Goal: Task Accomplishment & Management: Manage account settings

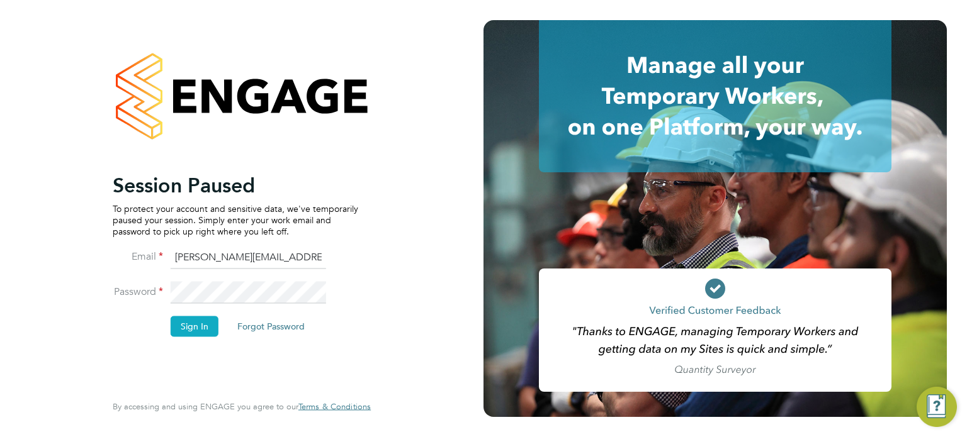
click at [195, 327] on button "Sign In" at bounding box center [195, 327] width 48 height 20
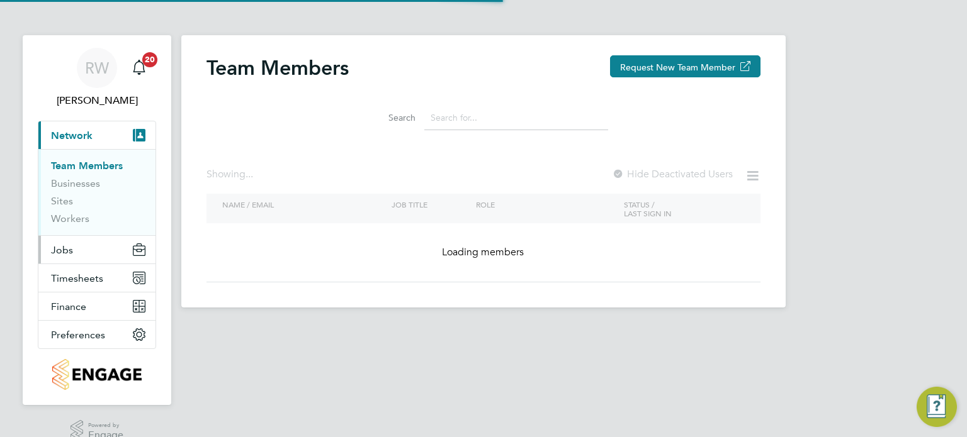
click at [66, 250] on span "Jobs" at bounding box center [62, 250] width 22 height 12
click at [67, 264] on ul "Positions Vacancies Placements" at bounding box center [96, 298] width 117 height 69
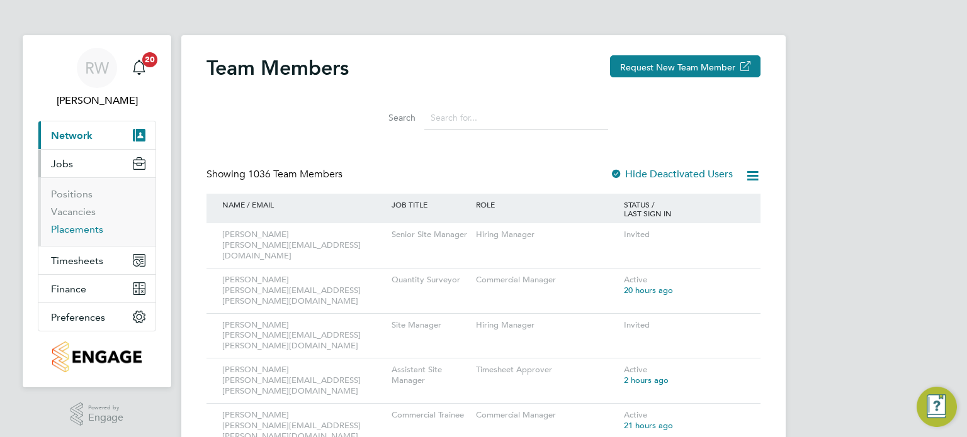
click at [81, 223] on link "Placements" at bounding box center [77, 229] width 52 height 12
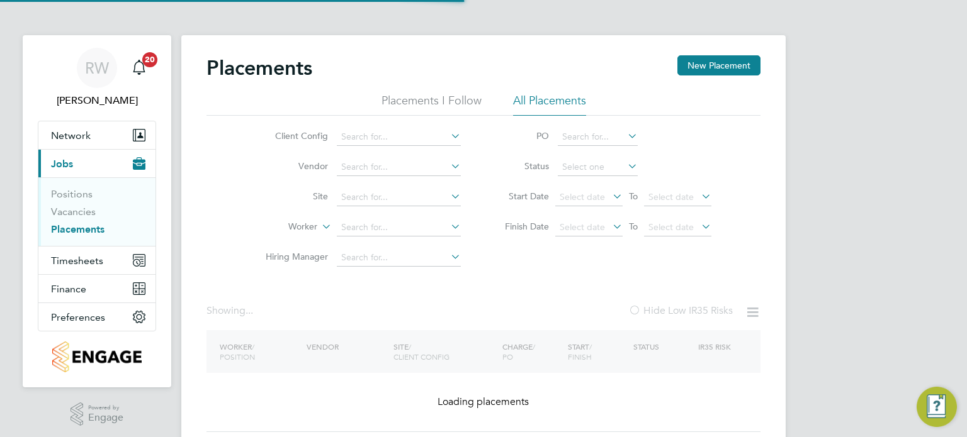
click at [72, 226] on link "Placements" at bounding box center [77, 229] width 53 height 12
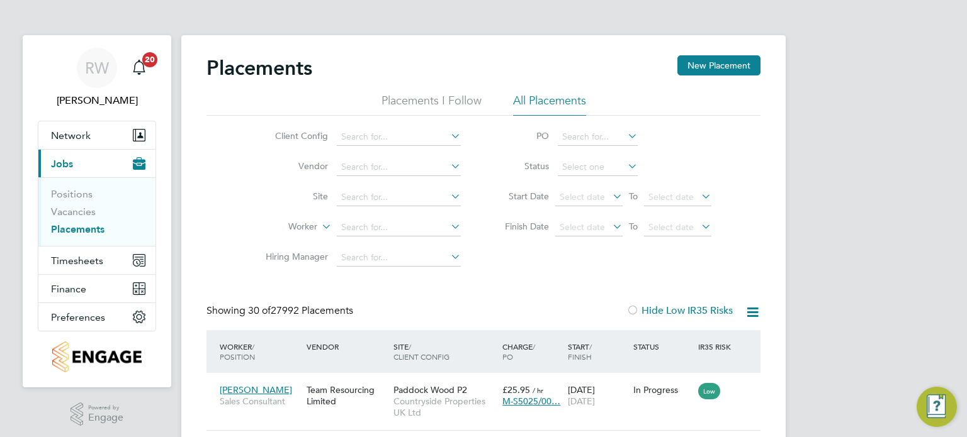
click at [322, 314] on span "30 of 27992 Placements" at bounding box center [300, 311] width 105 height 13
click at [367, 196] on input at bounding box center [399, 198] width 124 height 18
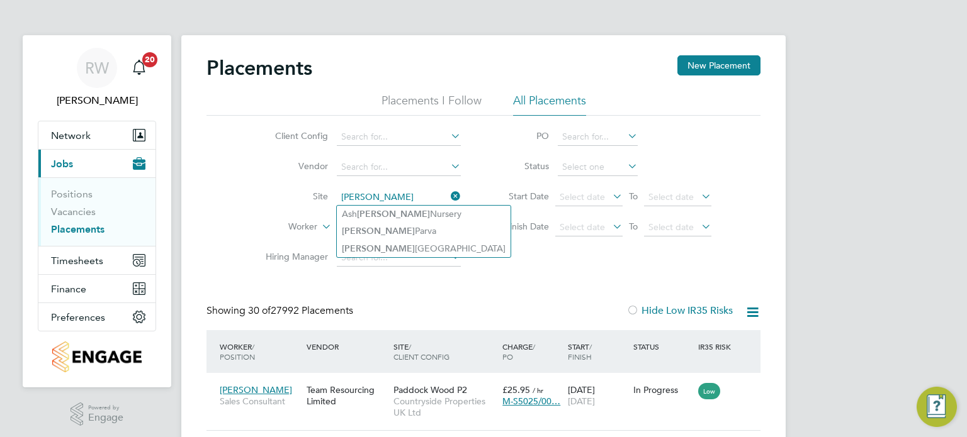
type input "[PERSON_NAME]"
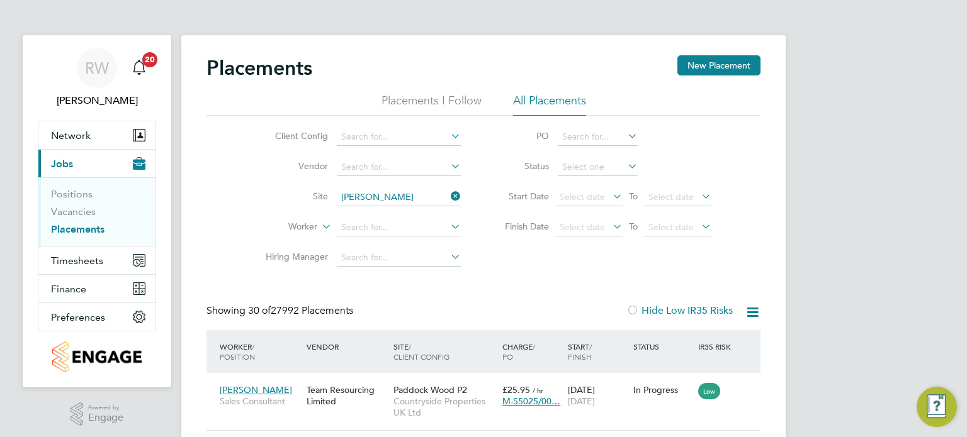
click at [385, 189] on input at bounding box center [399, 198] width 124 height 18
click at [384, 245] on li "[PERSON_NAME][GEOGRAPHIC_DATA]" at bounding box center [424, 248] width 174 height 17
type input "[GEOGRAPHIC_DATA]"
click at [594, 163] on input at bounding box center [598, 168] width 80 height 18
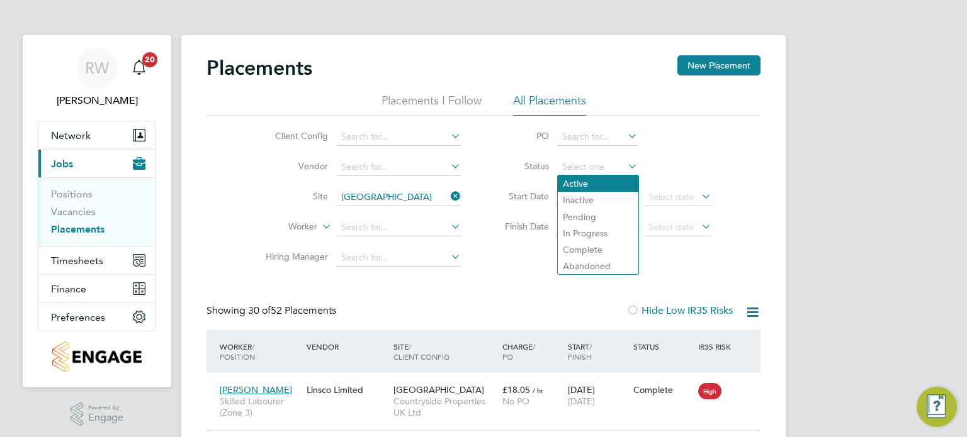
click at [595, 181] on li "Active" at bounding box center [598, 184] width 81 height 16
type input "Active"
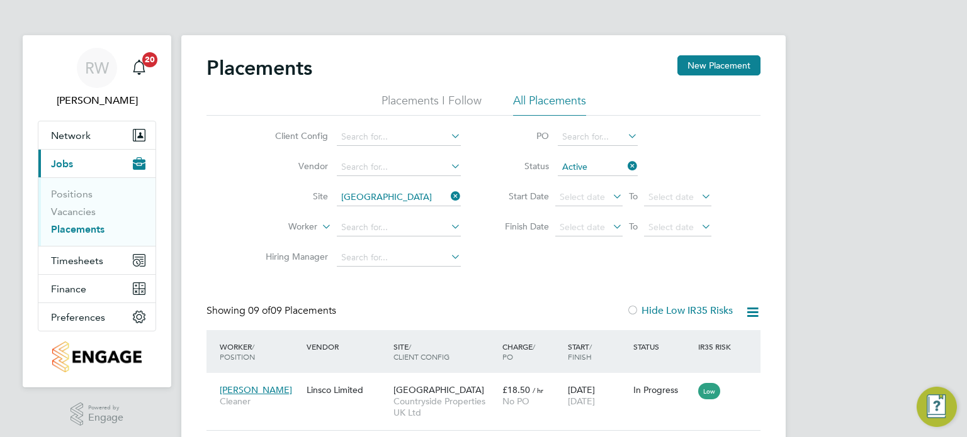
click at [85, 228] on link "Placements" at bounding box center [77, 229] width 53 height 12
click at [373, 197] on input at bounding box center [399, 198] width 124 height 18
click at [384, 211] on li "Alvaredus ( [GEOGRAPHIC_DATA] )" at bounding box center [399, 214] width 125 height 17
type input "Alvaredus ([GEOGRAPHIC_DATA])"
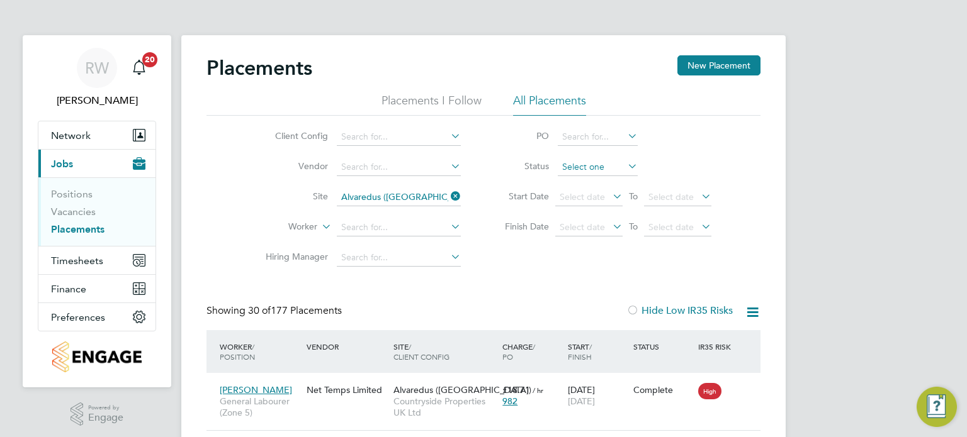
click at [581, 160] on input at bounding box center [598, 168] width 80 height 18
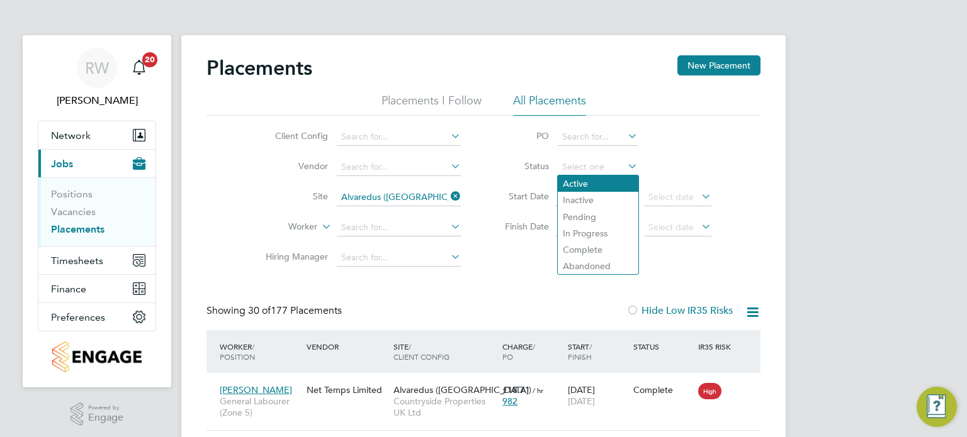
click at [586, 183] on li "Active" at bounding box center [598, 184] width 81 height 16
type input "Active"
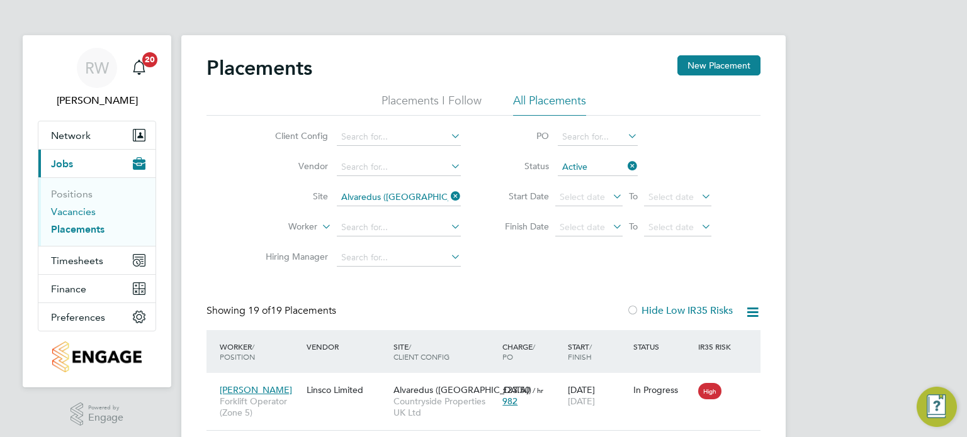
click at [74, 213] on link "Vacancies" at bounding box center [73, 212] width 45 height 12
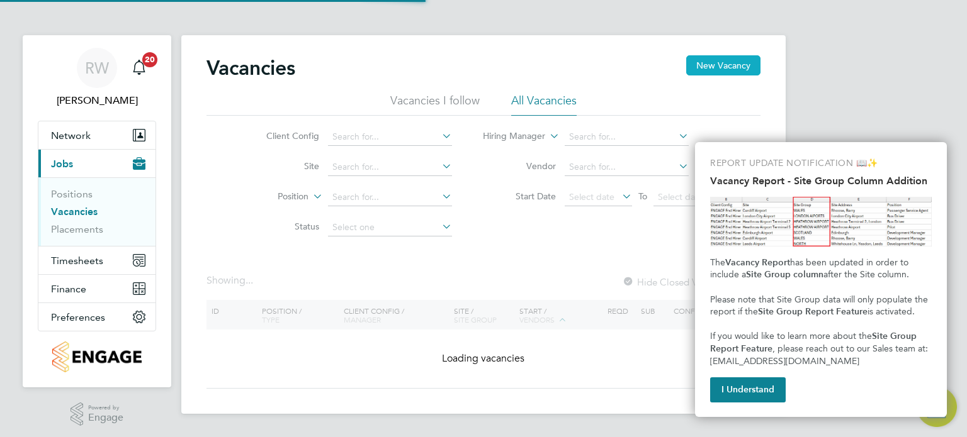
click at [714, 65] on button "New Vacancy" at bounding box center [723, 65] width 74 height 20
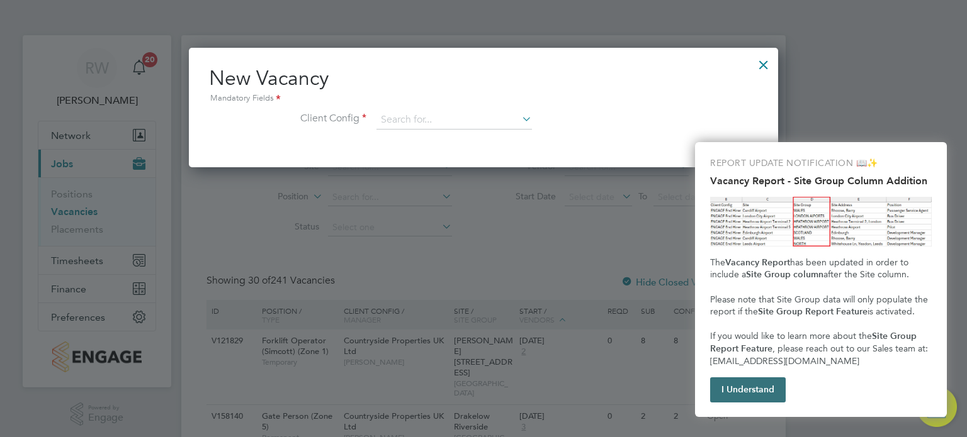
click at [755, 393] on button "I Understand" at bounding box center [748, 390] width 76 height 25
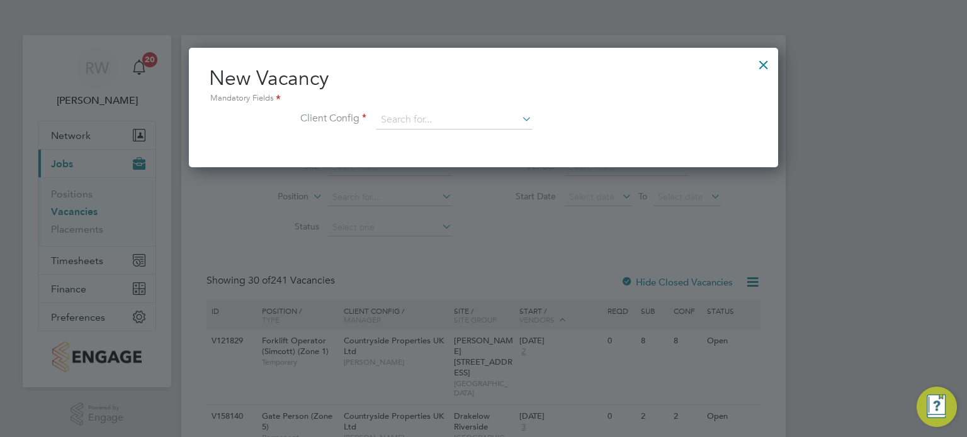
click at [764, 60] on div at bounding box center [763, 61] width 23 height 23
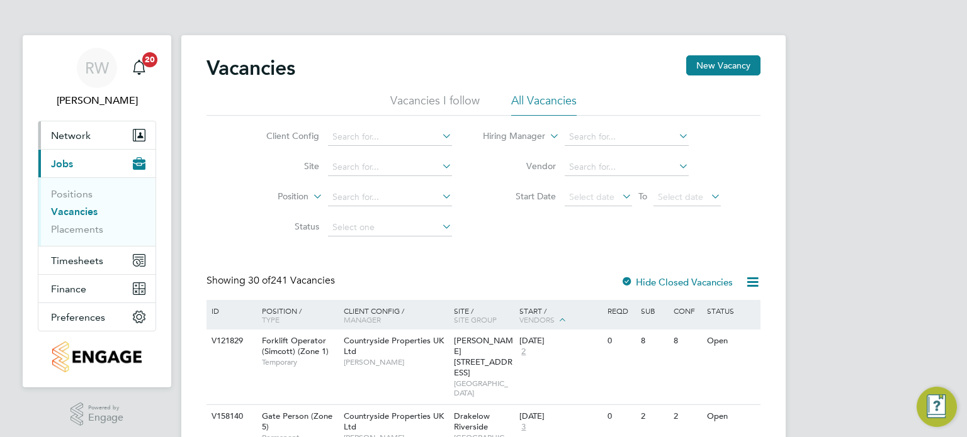
click at [85, 132] on span "Network" at bounding box center [71, 136] width 40 height 12
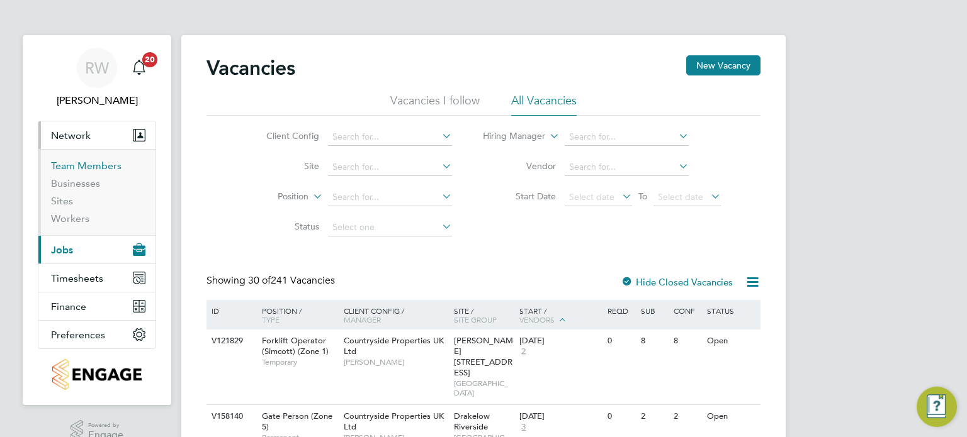
click at [73, 165] on link "Team Members" at bounding box center [86, 166] width 70 height 12
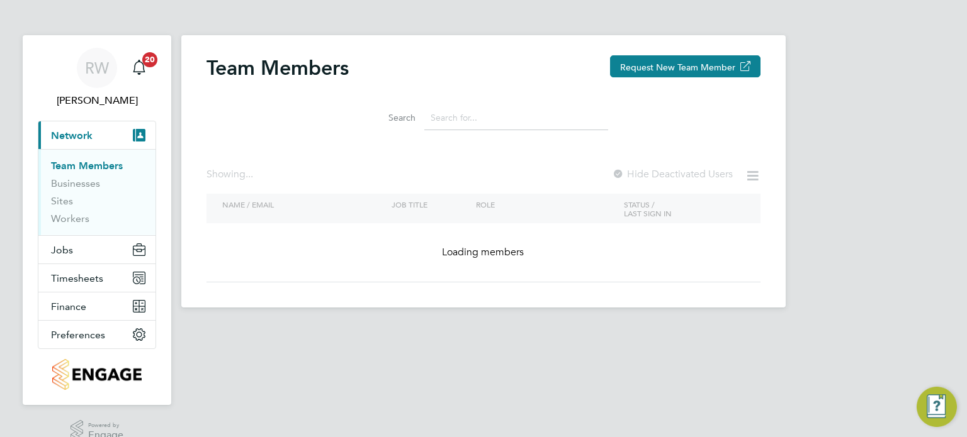
click at [481, 126] on input at bounding box center [516, 118] width 184 height 25
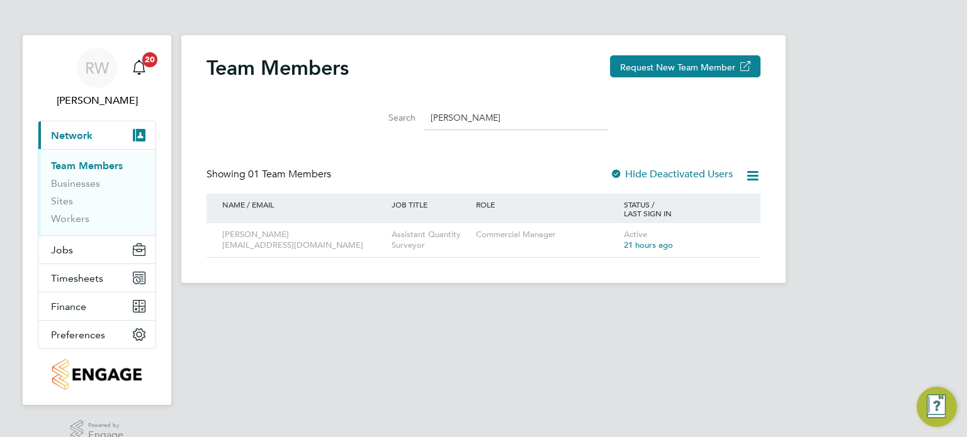
type input "[PERSON_NAME]"
click at [65, 244] on span "Jobs" at bounding box center [62, 250] width 22 height 12
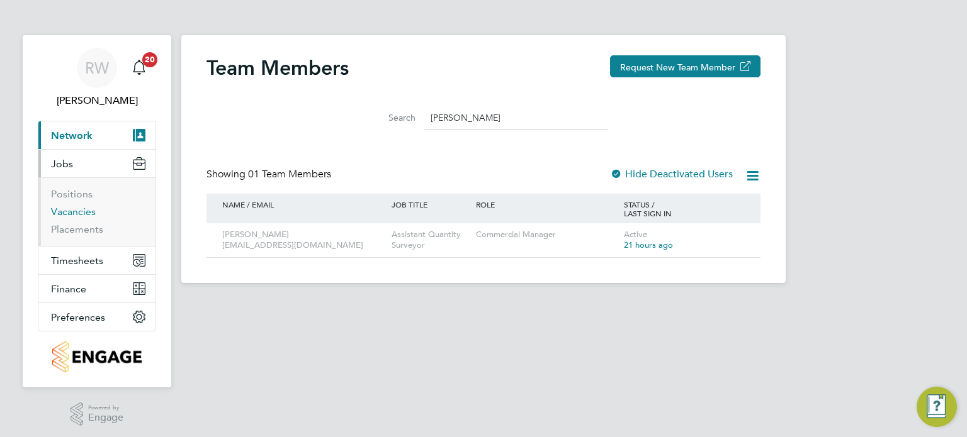
click at [88, 215] on link "Vacancies" at bounding box center [73, 212] width 45 height 12
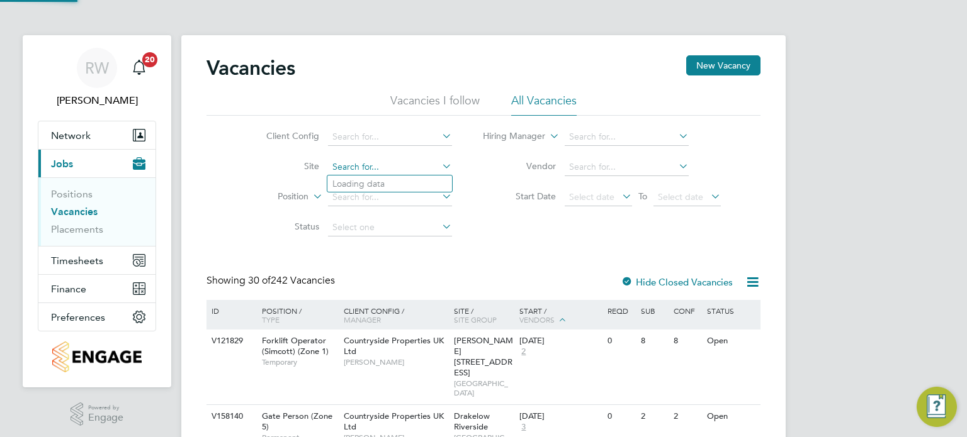
click at [357, 170] on input at bounding box center [390, 168] width 124 height 18
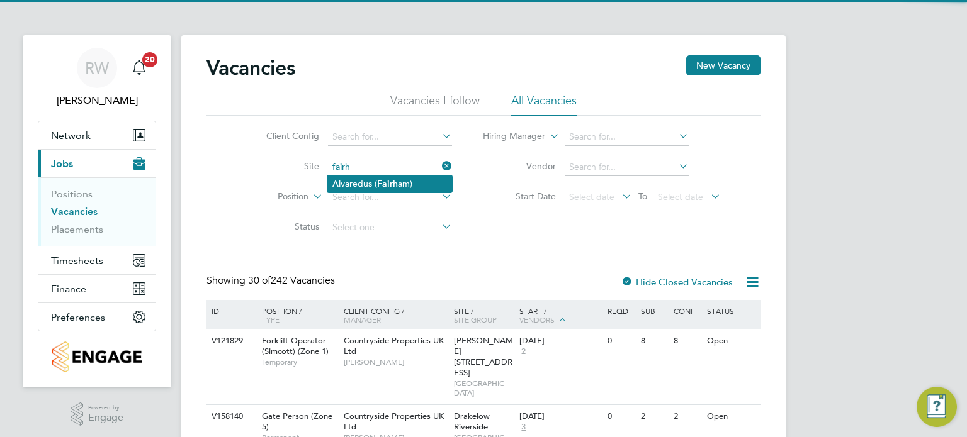
click at [375, 181] on li "Alvaredus ( Fairh am)" at bounding box center [389, 184] width 125 height 17
type input "Alvaredus ([GEOGRAPHIC_DATA])"
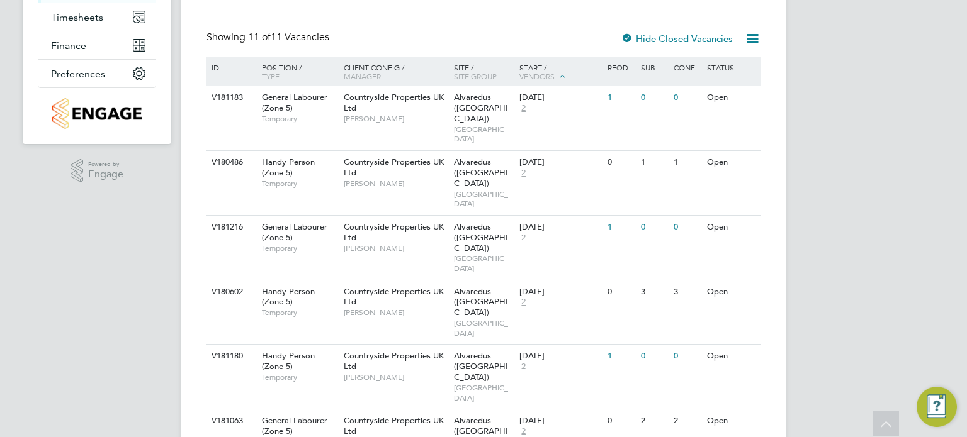
scroll to position [237, 0]
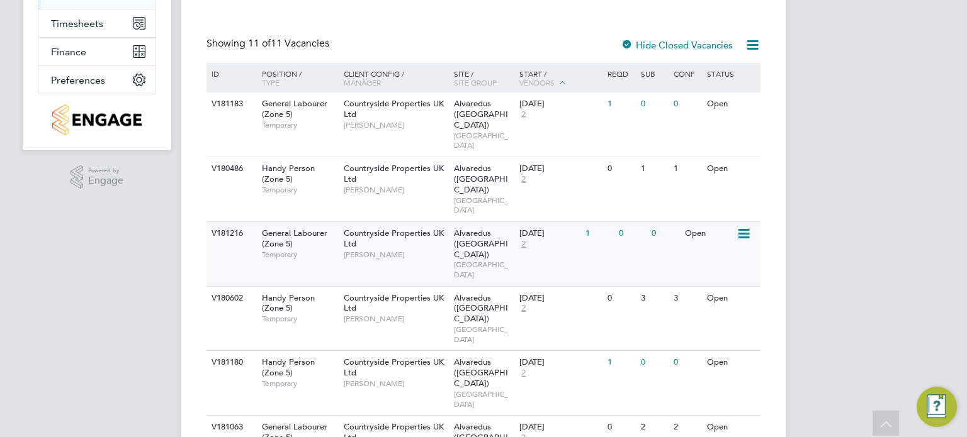
click at [454, 228] on span "Alvaredus ([GEOGRAPHIC_DATA])" at bounding box center [481, 244] width 54 height 32
click at [740, 162] on icon at bounding box center [742, 169] width 13 height 15
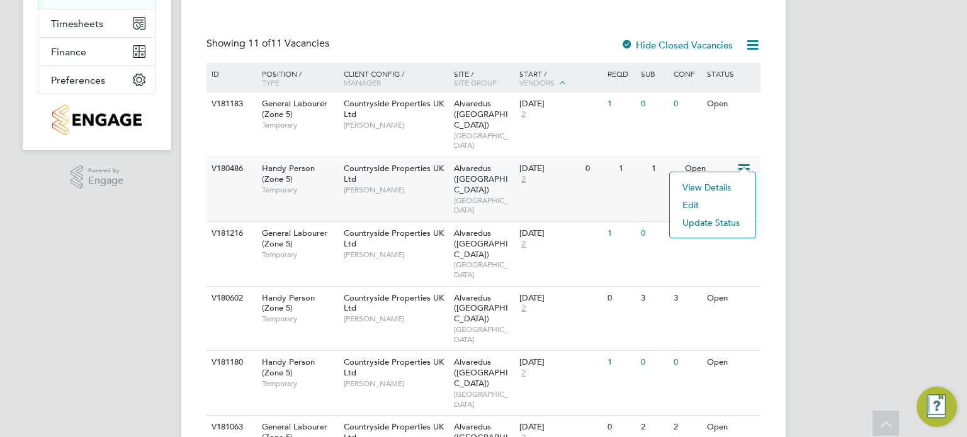
click at [712, 220] on li "Update Status" at bounding box center [712, 223] width 73 height 18
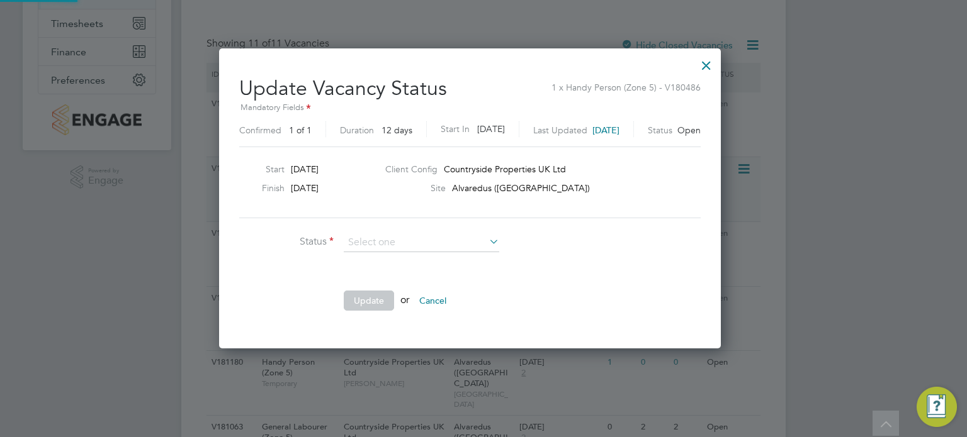
scroll to position [299, 529]
click at [420, 255] on li "Completed" at bounding box center [422, 259] width 156 height 16
type input "Completed"
click at [378, 293] on button "Update" at bounding box center [369, 301] width 50 height 20
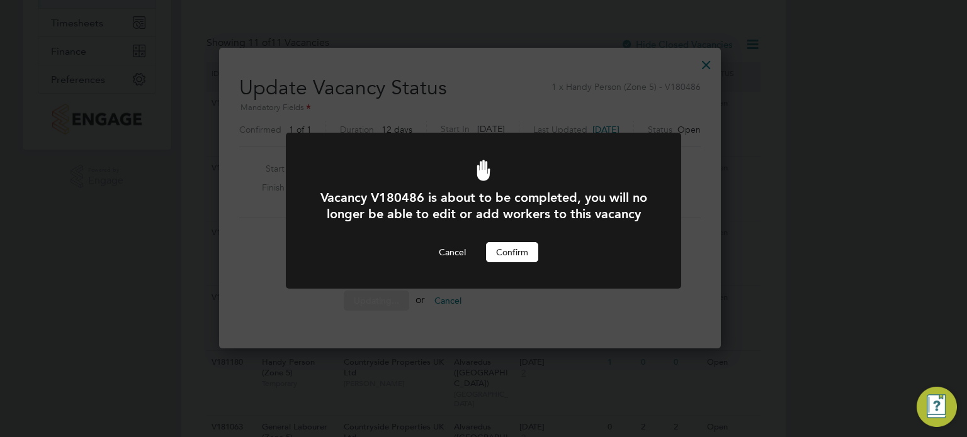
click at [500, 262] on button "Confirm" at bounding box center [512, 252] width 52 height 20
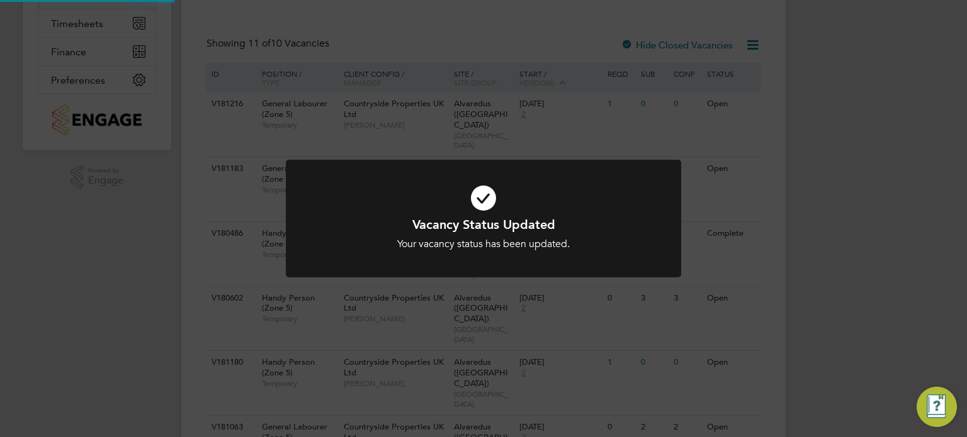
click at [754, 289] on div "Vacancy Status Updated Your vacancy status has been updated. Cancel Okay" at bounding box center [483, 218] width 967 height 437
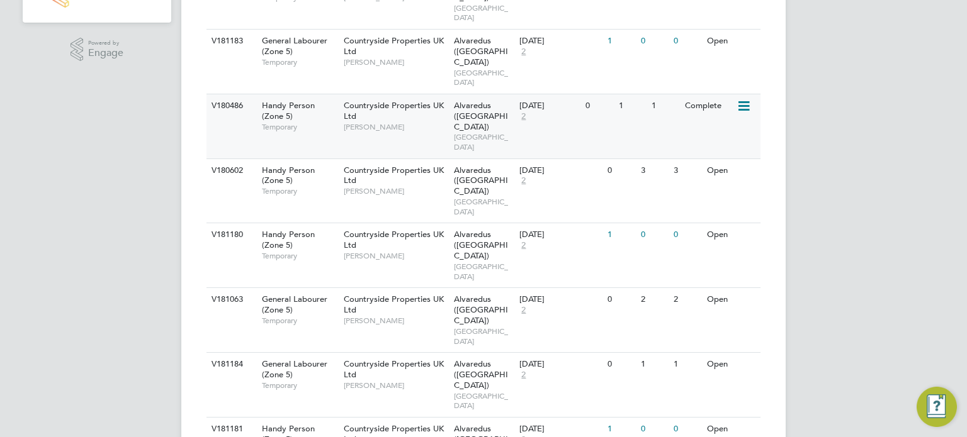
scroll to position [368, 0]
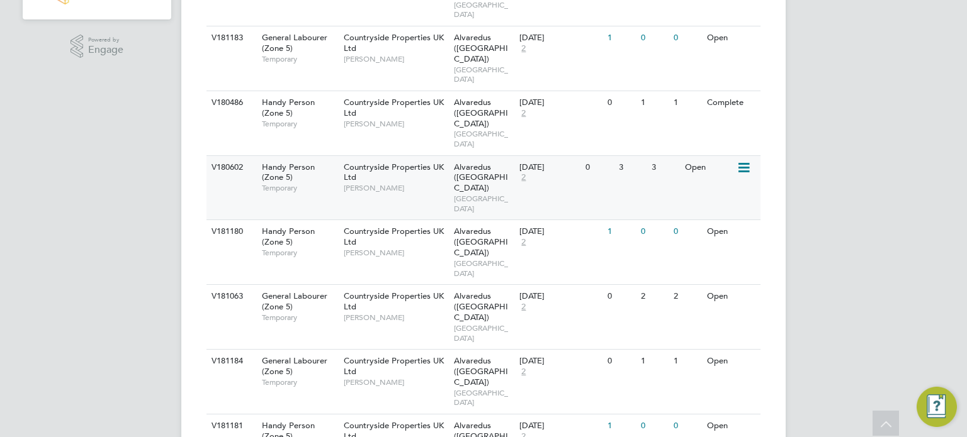
click at [744, 160] on icon at bounding box center [742, 167] width 13 height 15
click at [712, 201] on li "Update Status" at bounding box center [712, 200] width 73 height 18
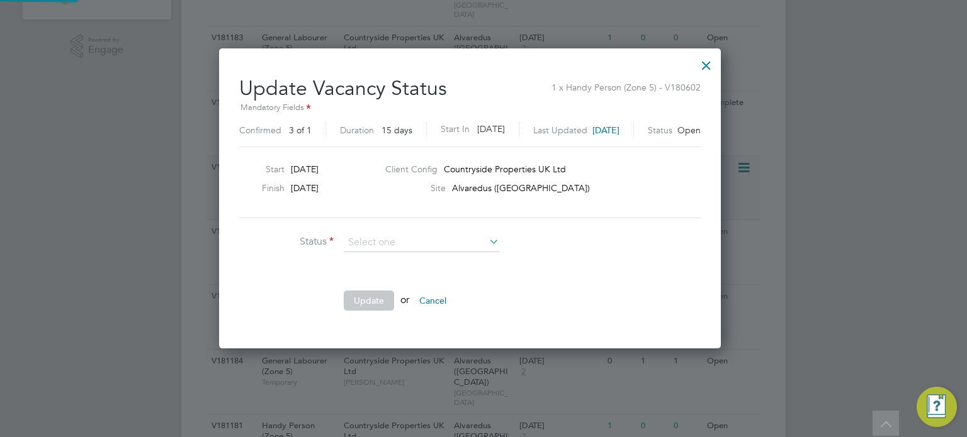
scroll to position [299, 529]
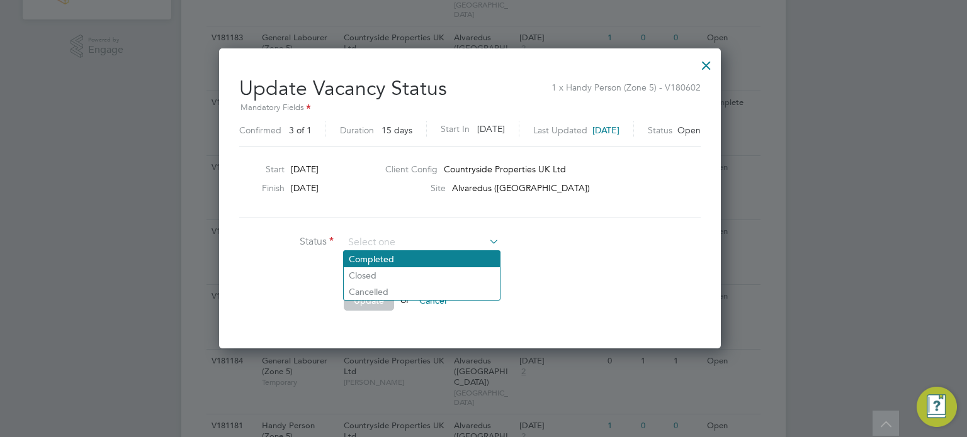
click at [386, 251] on li "Completed" at bounding box center [422, 259] width 156 height 16
type input "Completed"
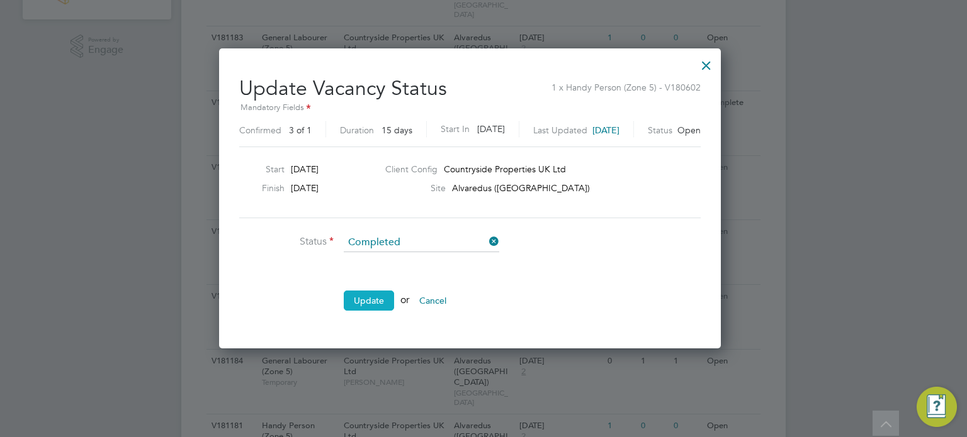
click at [368, 297] on button "Update" at bounding box center [369, 301] width 50 height 20
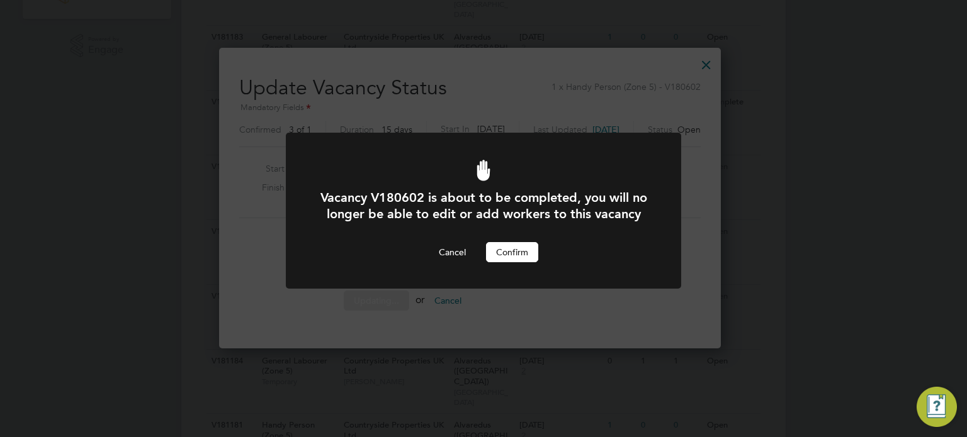
click at [513, 262] on button "Confirm" at bounding box center [512, 252] width 52 height 20
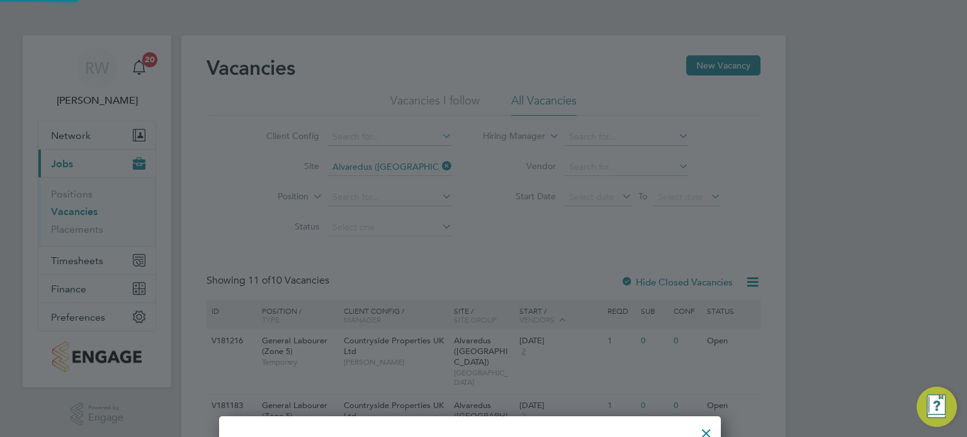
scroll to position [368, 0]
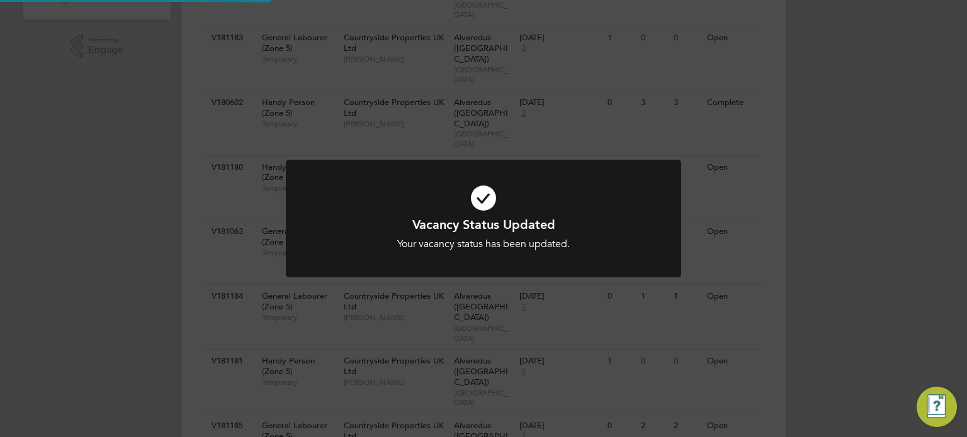
click at [749, 287] on div "Vacancy Status Updated Your vacancy status has been updated. Cancel Okay" at bounding box center [483, 218] width 967 height 437
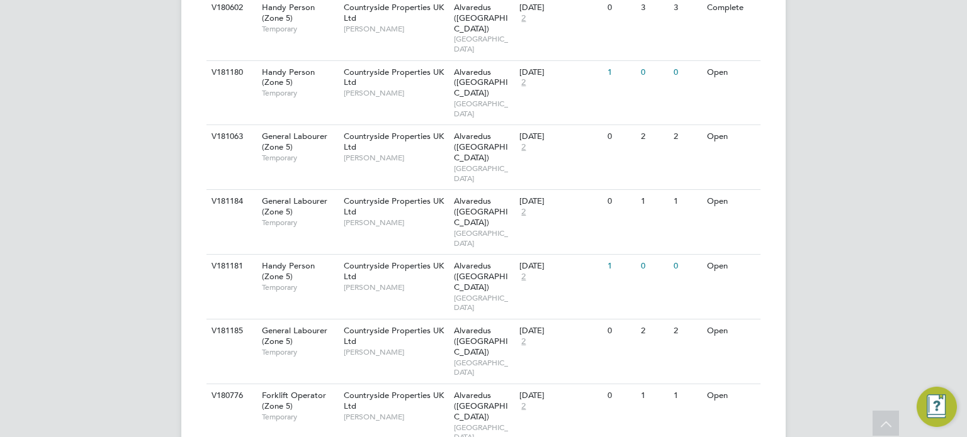
scroll to position [464, 0]
click at [744, 129] on icon at bounding box center [742, 136] width 13 height 15
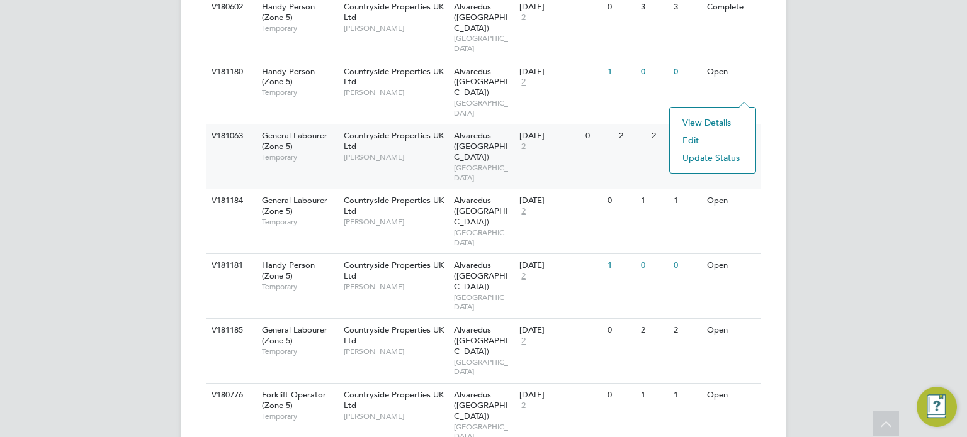
click at [715, 160] on li "Update Status" at bounding box center [712, 158] width 73 height 18
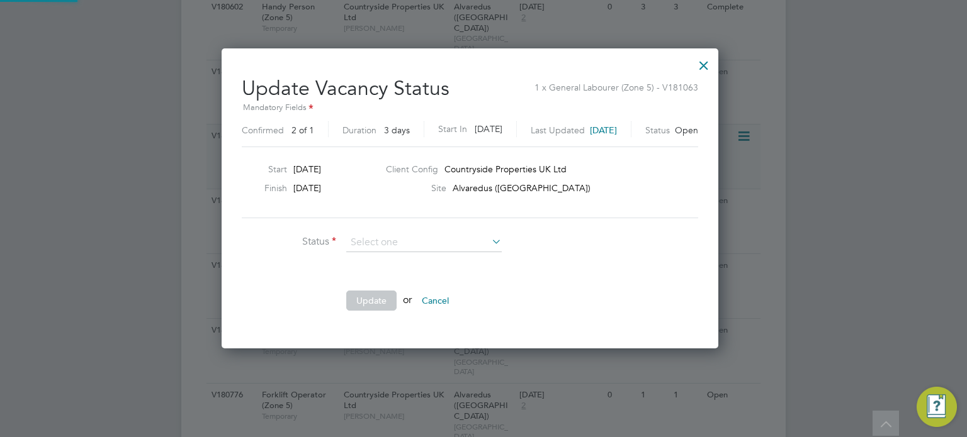
scroll to position [299, 523]
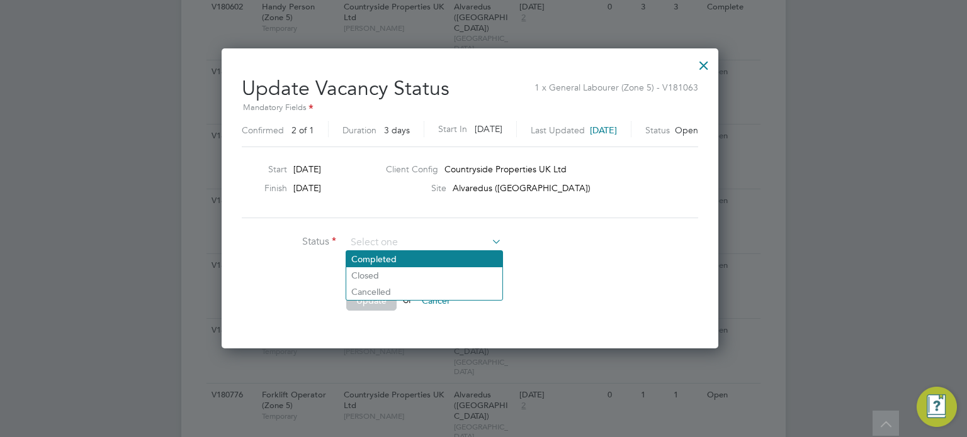
click at [430, 261] on li "Completed" at bounding box center [424, 259] width 156 height 16
type input "Completed"
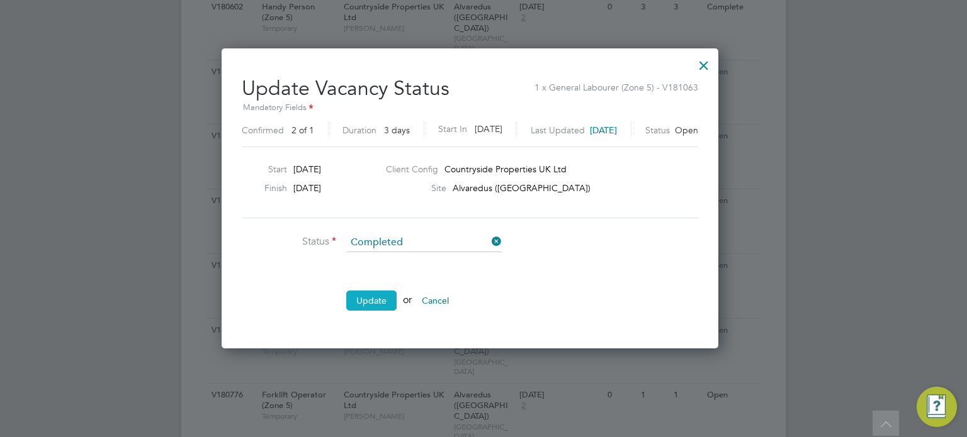
click at [383, 296] on button "Update" at bounding box center [371, 301] width 50 height 20
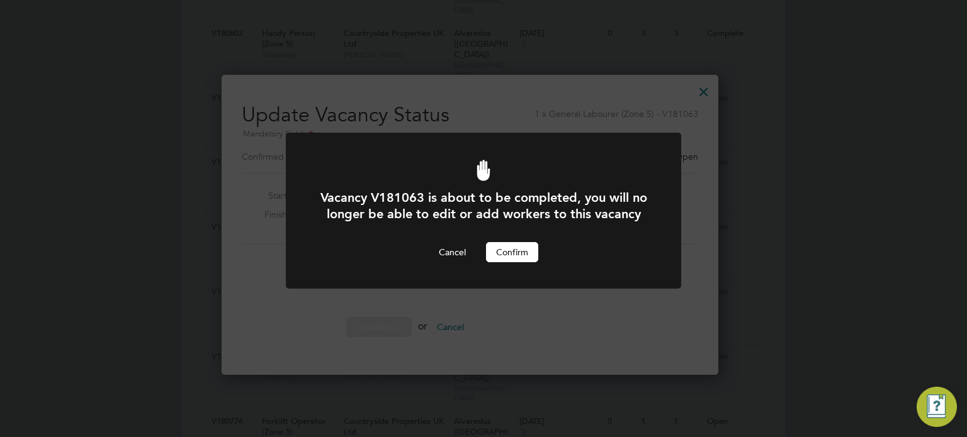
click at [516, 262] on button "Confirm" at bounding box center [512, 252] width 52 height 20
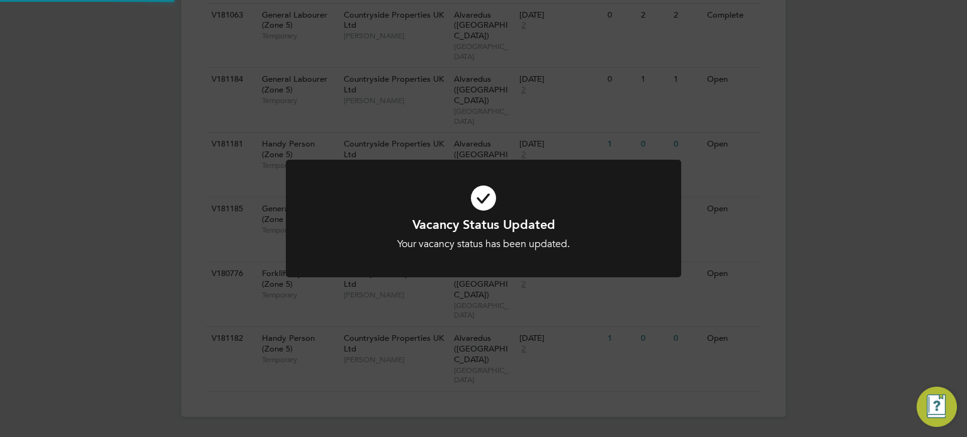
scroll to position [423, 0]
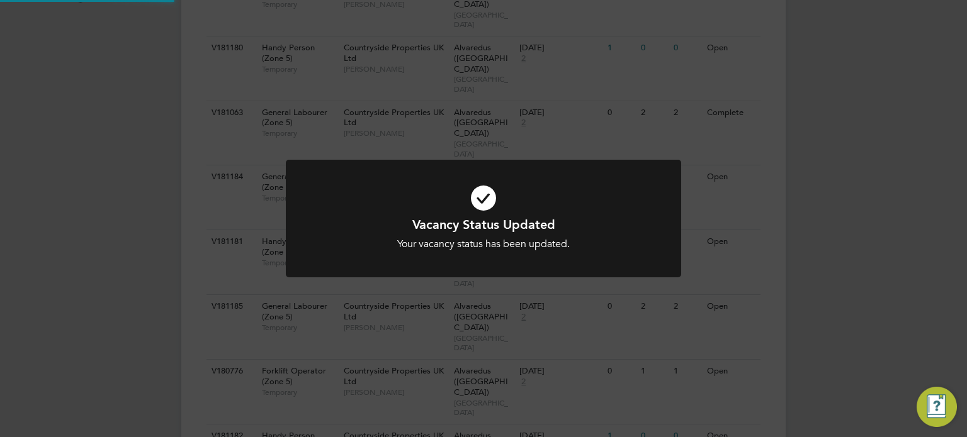
click at [748, 260] on div "Vacancy Status Updated Your vacancy status has been updated. Cancel Okay" at bounding box center [483, 218] width 967 height 437
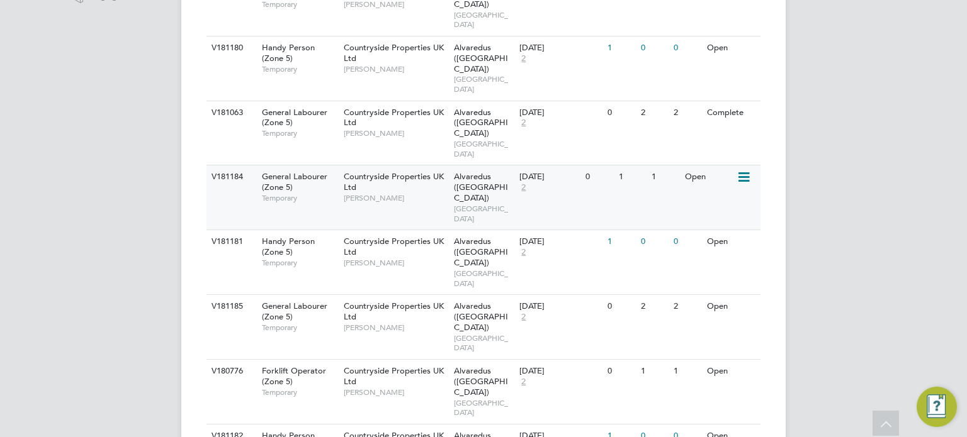
click at [744, 170] on icon at bounding box center [742, 177] width 13 height 15
click at [707, 196] on li "Update Status" at bounding box center [712, 199] width 73 height 18
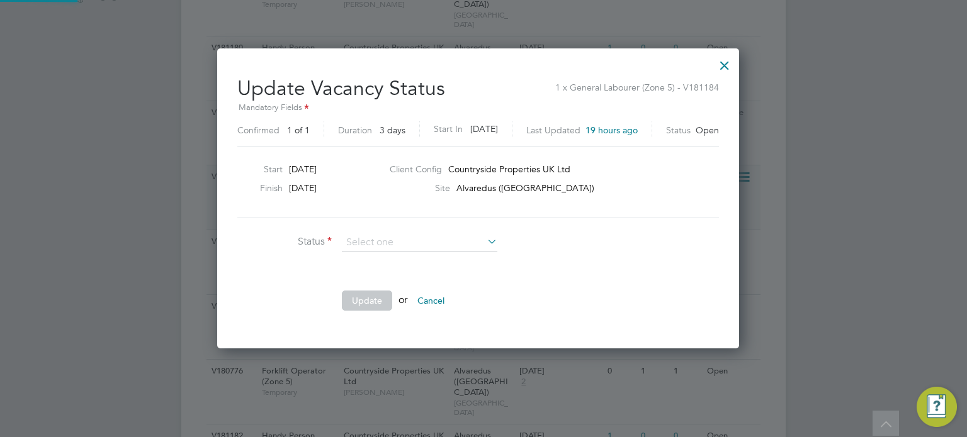
scroll to position [299, 532]
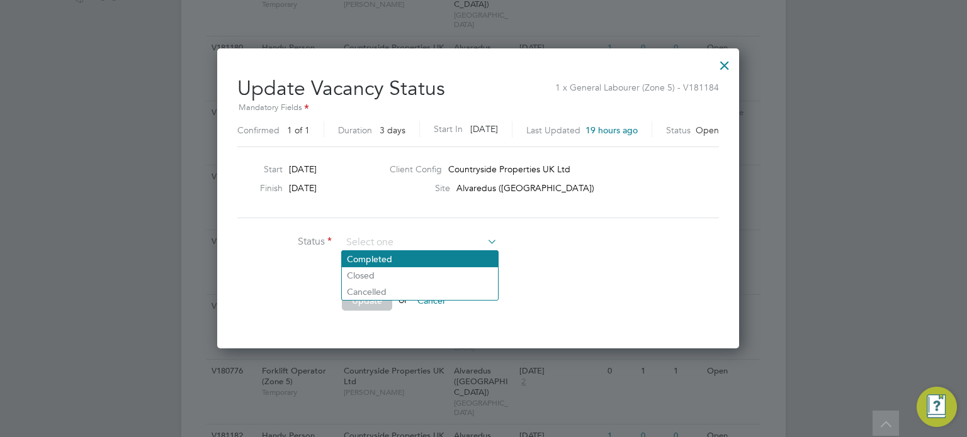
click at [430, 262] on li "Completed" at bounding box center [420, 259] width 156 height 16
type input "Completed"
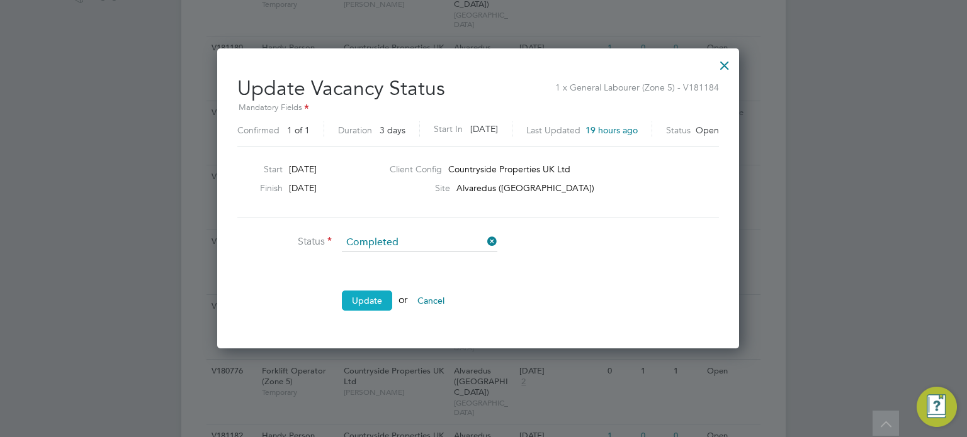
click at [367, 299] on button "Update" at bounding box center [367, 301] width 50 height 20
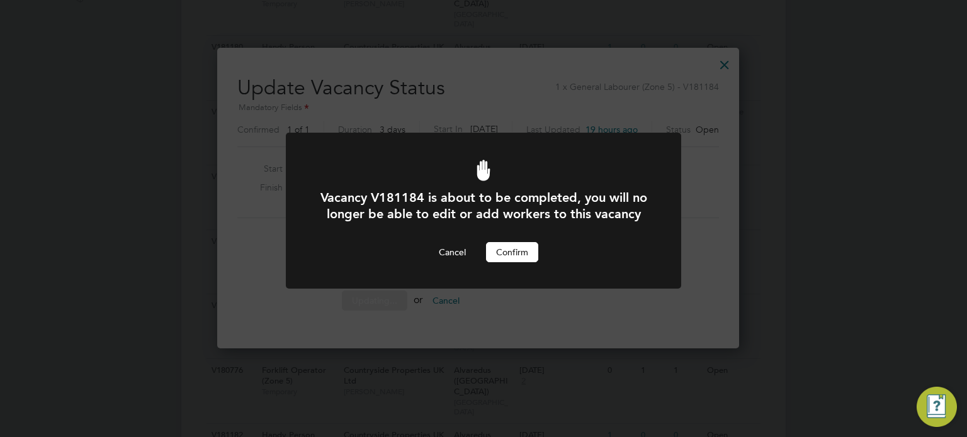
click at [519, 262] on button "Confirm" at bounding box center [512, 252] width 52 height 20
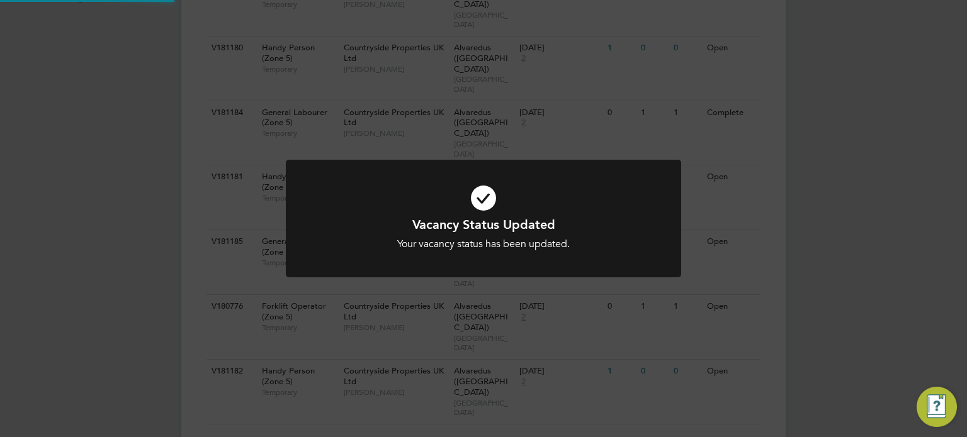
scroll to position [369, 0]
click at [751, 276] on div "Vacancy Status Updated Your vacancy status has been updated. Cancel Okay" at bounding box center [483, 218] width 967 height 437
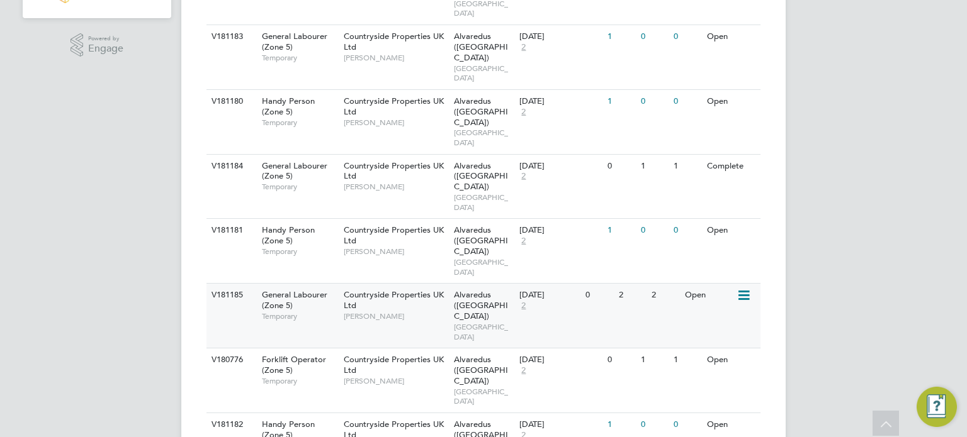
click at [746, 288] on icon at bounding box center [742, 295] width 13 height 15
click at [711, 302] on li "Update Status" at bounding box center [712, 307] width 73 height 18
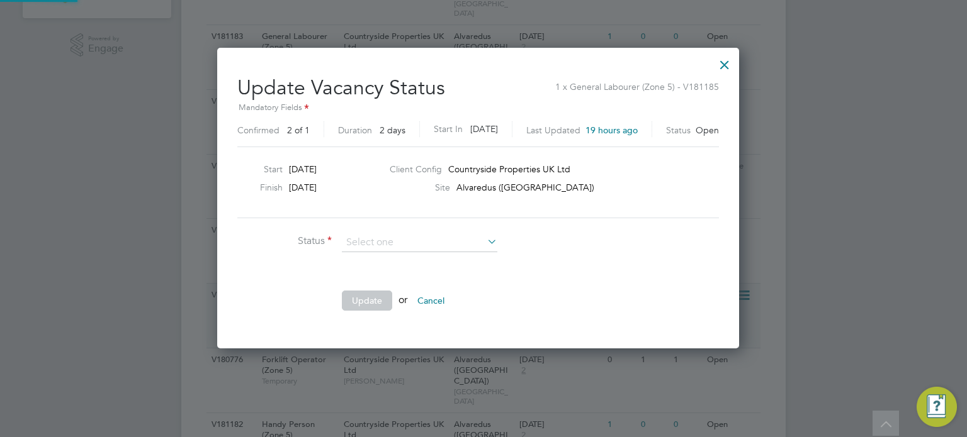
scroll to position [299, 532]
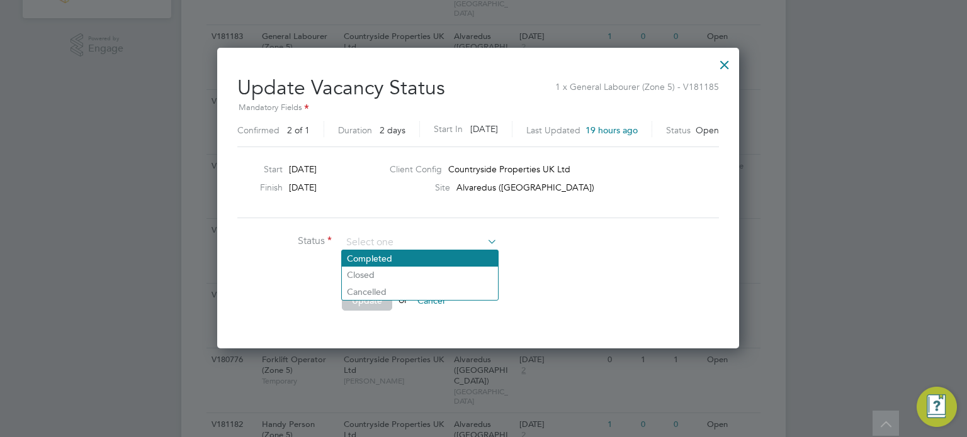
click at [413, 258] on li "Completed" at bounding box center [420, 258] width 156 height 16
type input "Completed"
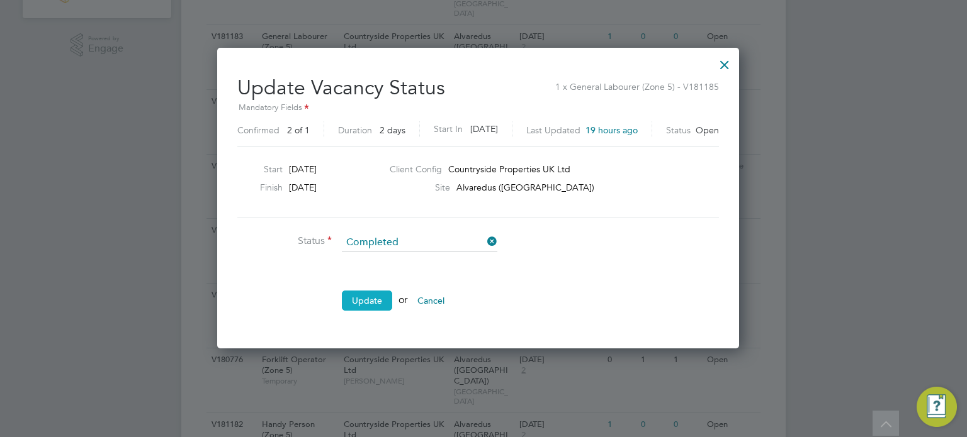
click at [369, 291] on button "Update" at bounding box center [367, 301] width 50 height 20
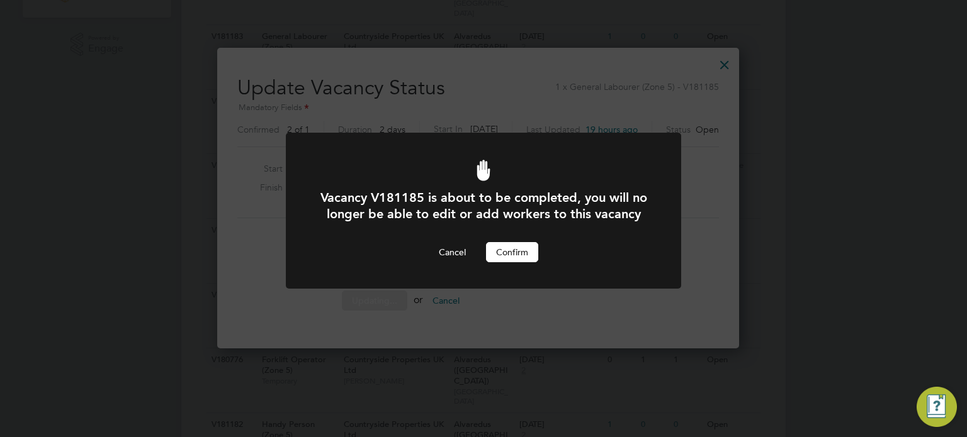
click at [510, 262] on button "Confirm" at bounding box center [512, 252] width 52 height 20
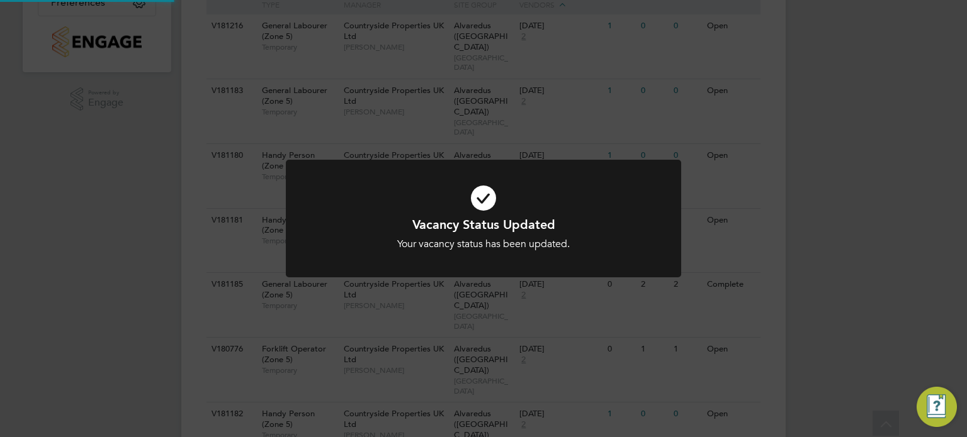
click at [762, 275] on div "Vacancy Status Updated Your vacancy status has been updated. Cancel Okay" at bounding box center [483, 218] width 967 height 437
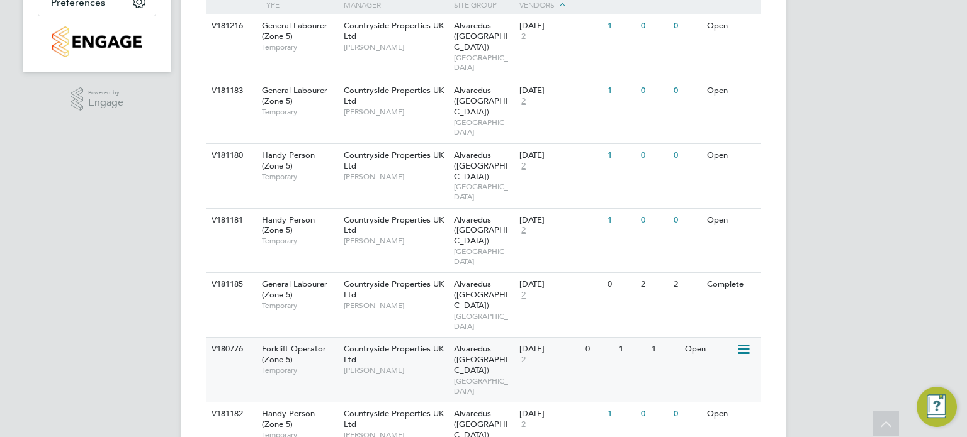
click at [749, 342] on icon at bounding box center [742, 349] width 13 height 15
click at [742, 342] on icon at bounding box center [742, 349] width 13 height 15
click at [709, 364] on li "Update Status" at bounding box center [712, 361] width 73 height 18
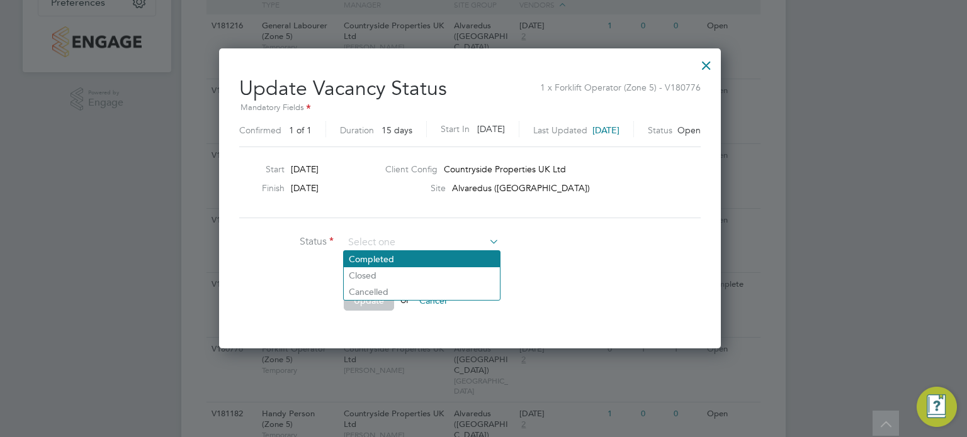
click at [382, 261] on li "Completed" at bounding box center [422, 259] width 156 height 16
type input "Completed"
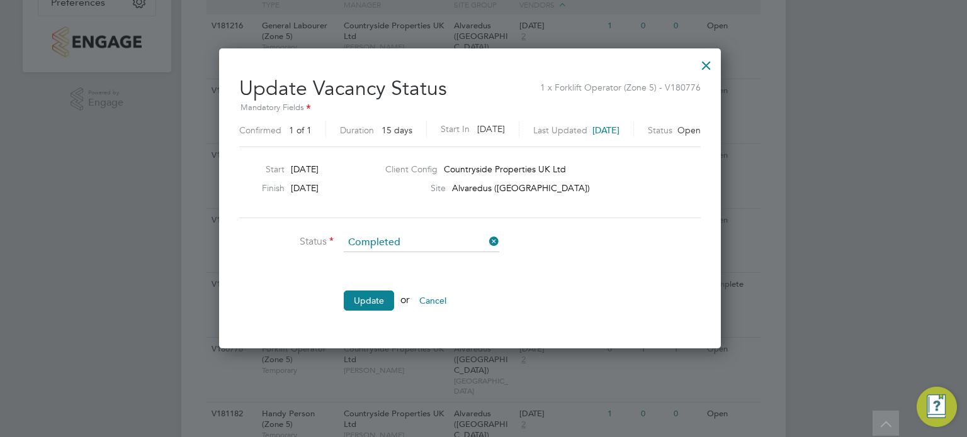
click at [374, 300] on button "Update" at bounding box center [369, 301] width 50 height 20
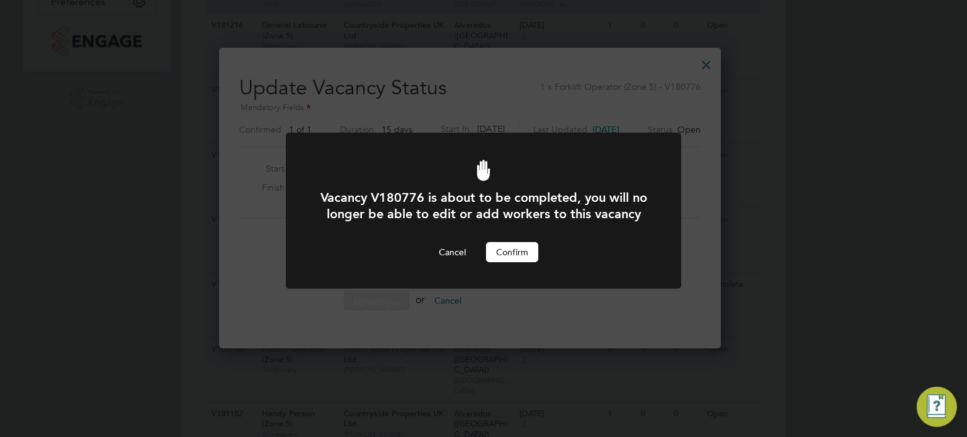
click at [517, 262] on button "Confirm" at bounding box center [512, 252] width 52 height 20
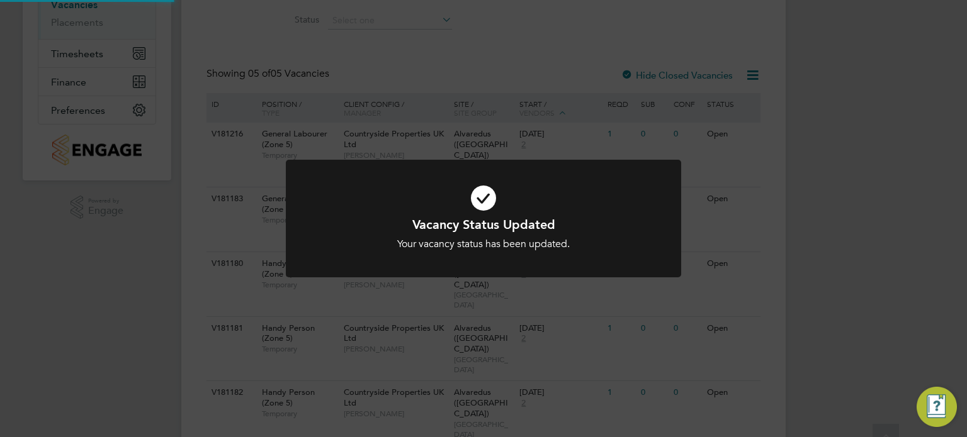
click at [763, 271] on div "Vacancy Status Updated Your vacancy status has been updated. Cancel Okay" at bounding box center [483, 218] width 967 height 437
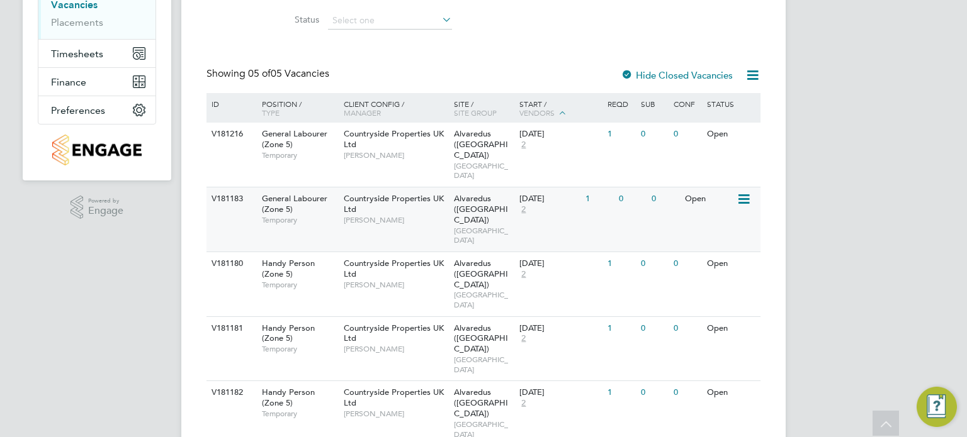
click at [459, 202] on span "Alvaredus ([GEOGRAPHIC_DATA])" at bounding box center [481, 209] width 54 height 32
click at [454, 194] on span "Alvaredus ([GEOGRAPHIC_DATA])" at bounding box center [481, 209] width 54 height 32
click at [468, 258] on span "Alvaredus ([GEOGRAPHIC_DATA])" at bounding box center [481, 274] width 54 height 32
click at [457, 420] on span "[GEOGRAPHIC_DATA]" at bounding box center [484, 430] width 60 height 20
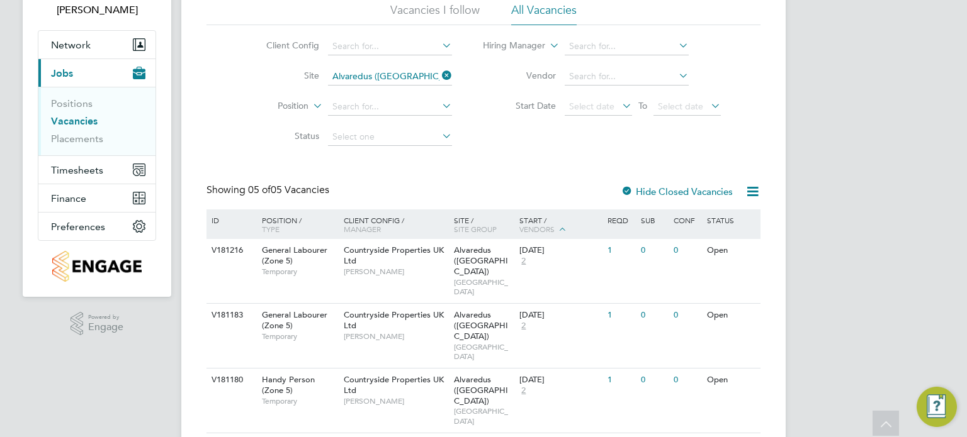
scroll to position [91, 0]
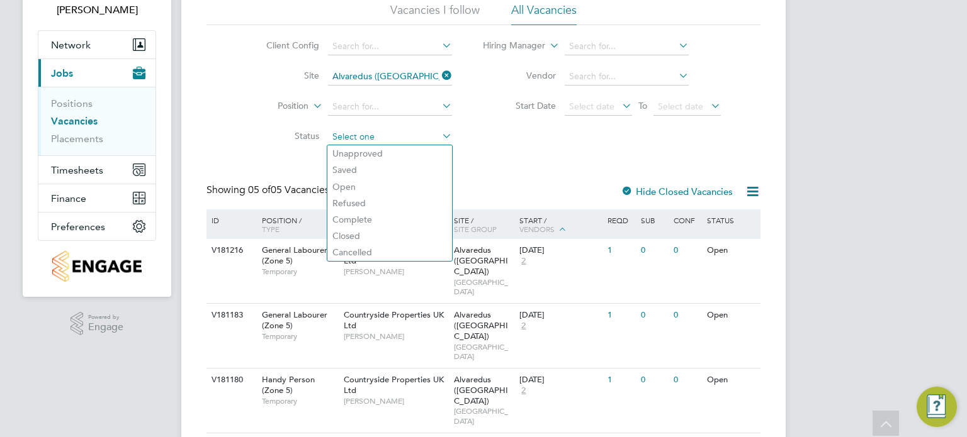
click at [386, 133] on input at bounding box center [390, 137] width 124 height 18
click at [378, 147] on li "Unapproved" at bounding box center [389, 153] width 125 height 16
type input "Unapproved"
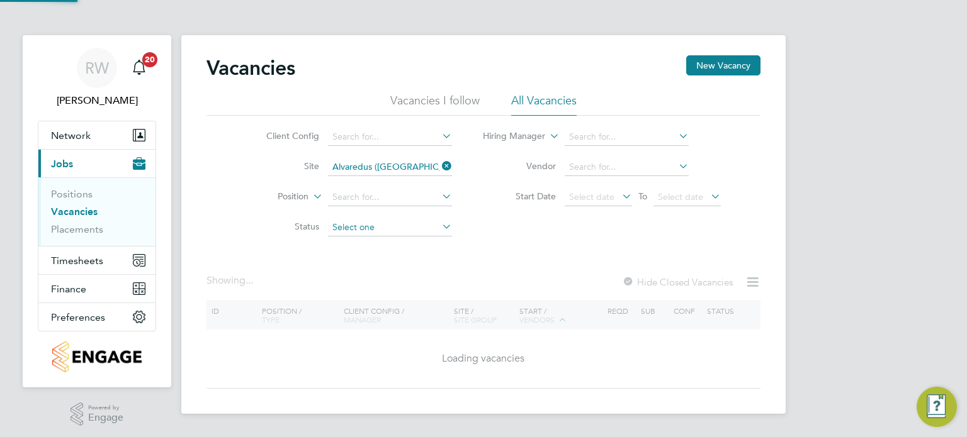
click at [375, 227] on input at bounding box center [390, 228] width 124 height 18
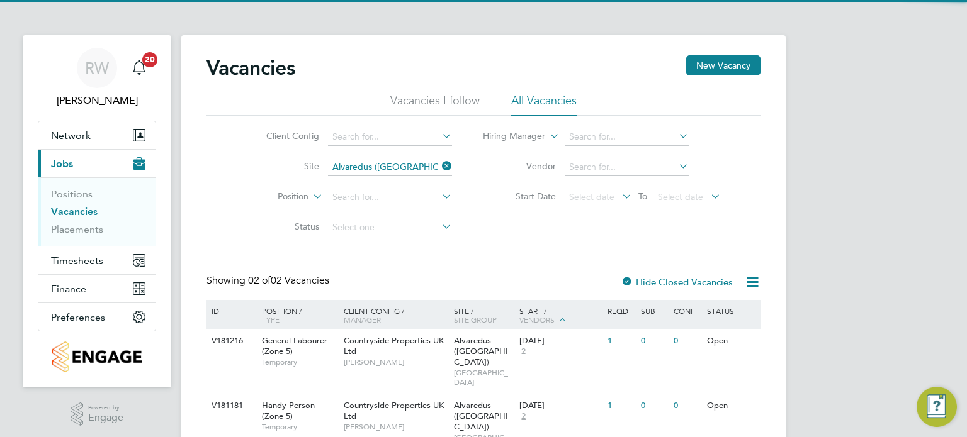
click at [505, 231] on div "Client Config Site Alvaredus ([GEOGRAPHIC_DATA]) Position Status Hiring Manager…" at bounding box center [483, 179] width 554 height 127
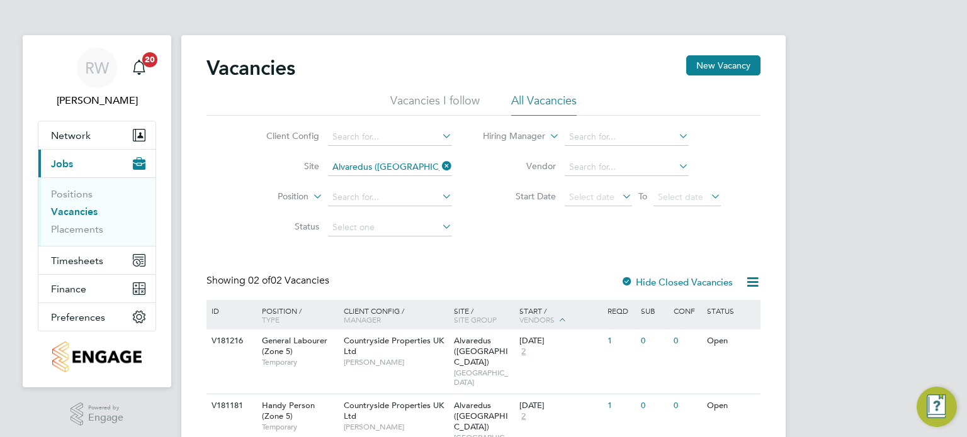
scroll to position [45, 0]
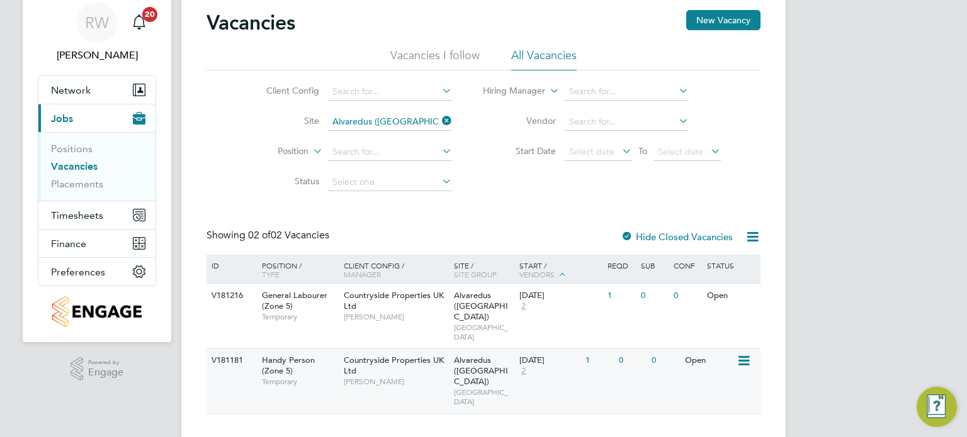
click at [468, 388] on span "[GEOGRAPHIC_DATA]" at bounding box center [484, 398] width 60 height 20
click at [461, 362] on span "Alvaredus ([GEOGRAPHIC_DATA])" at bounding box center [481, 371] width 54 height 32
